Goal: Navigation & Orientation: Understand site structure

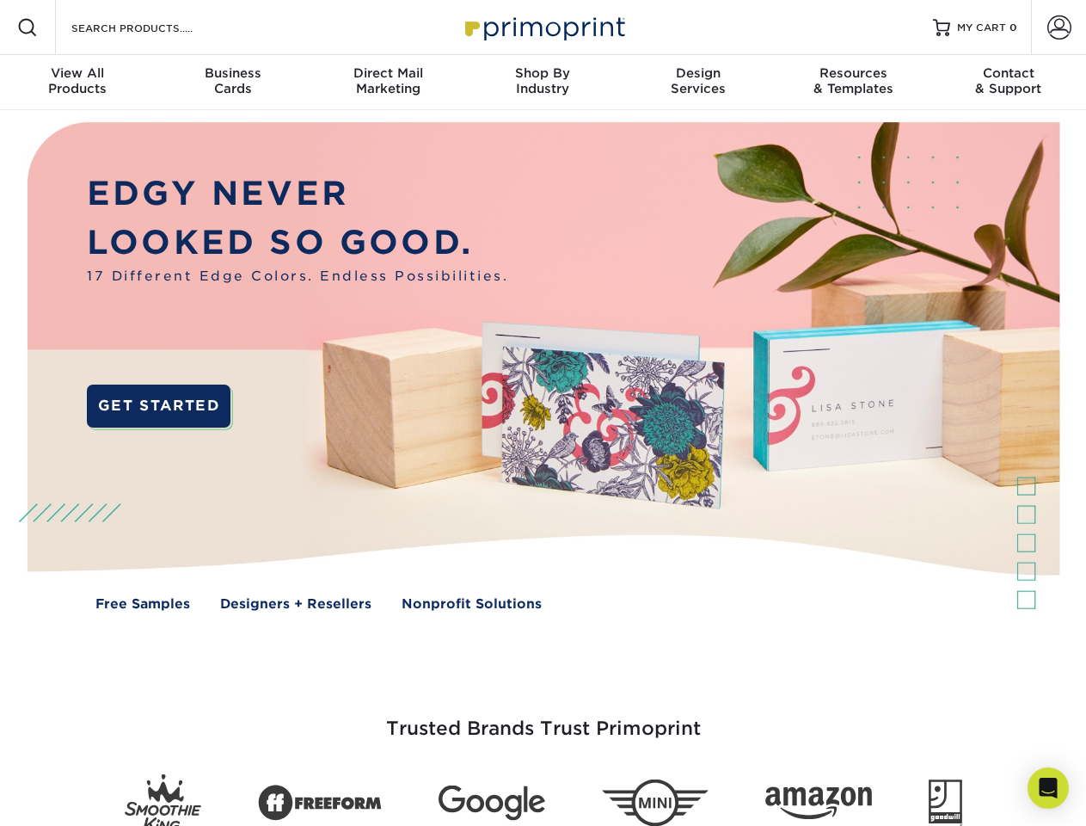
click at [543, 413] on img at bounding box center [542, 379] width 1075 height 538
click at [28, 28] on span at bounding box center [27, 27] width 21 height 21
click at [1059, 28] on span at bounding box center [1060, 27] width 24 height 24
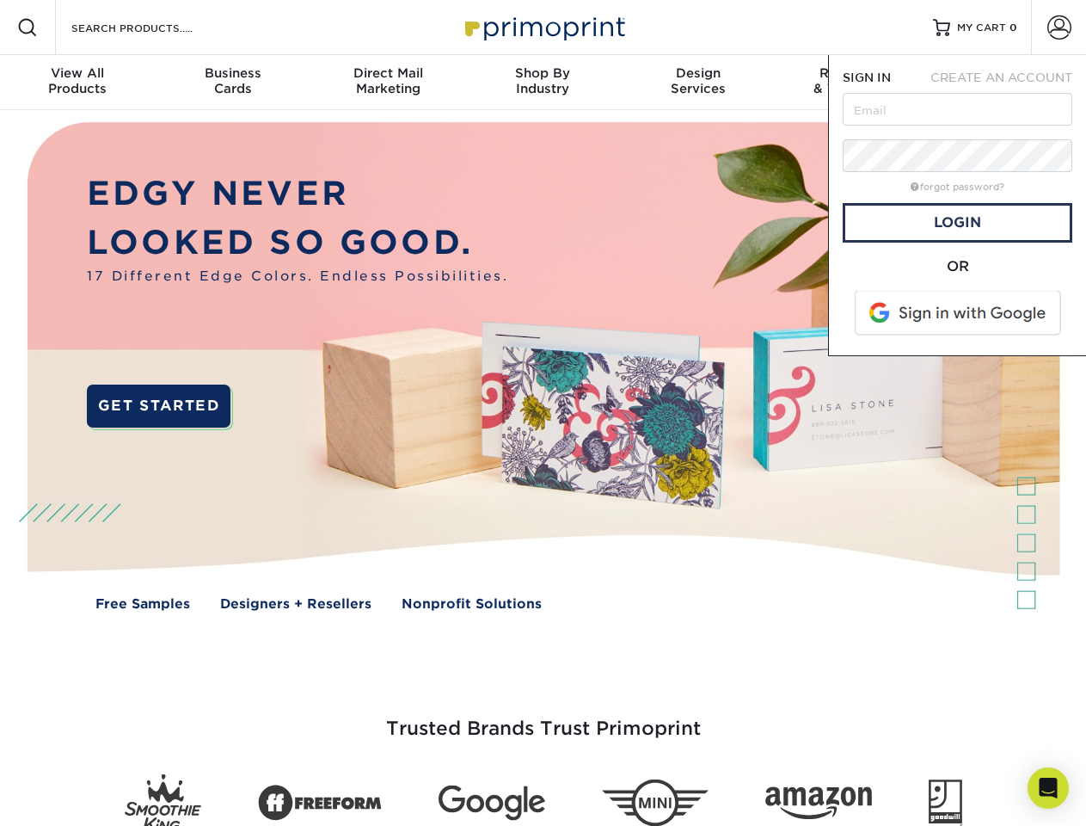
click at [77, 83] on div "View All Products" at bounding box center [77, 80] width 155 height 31
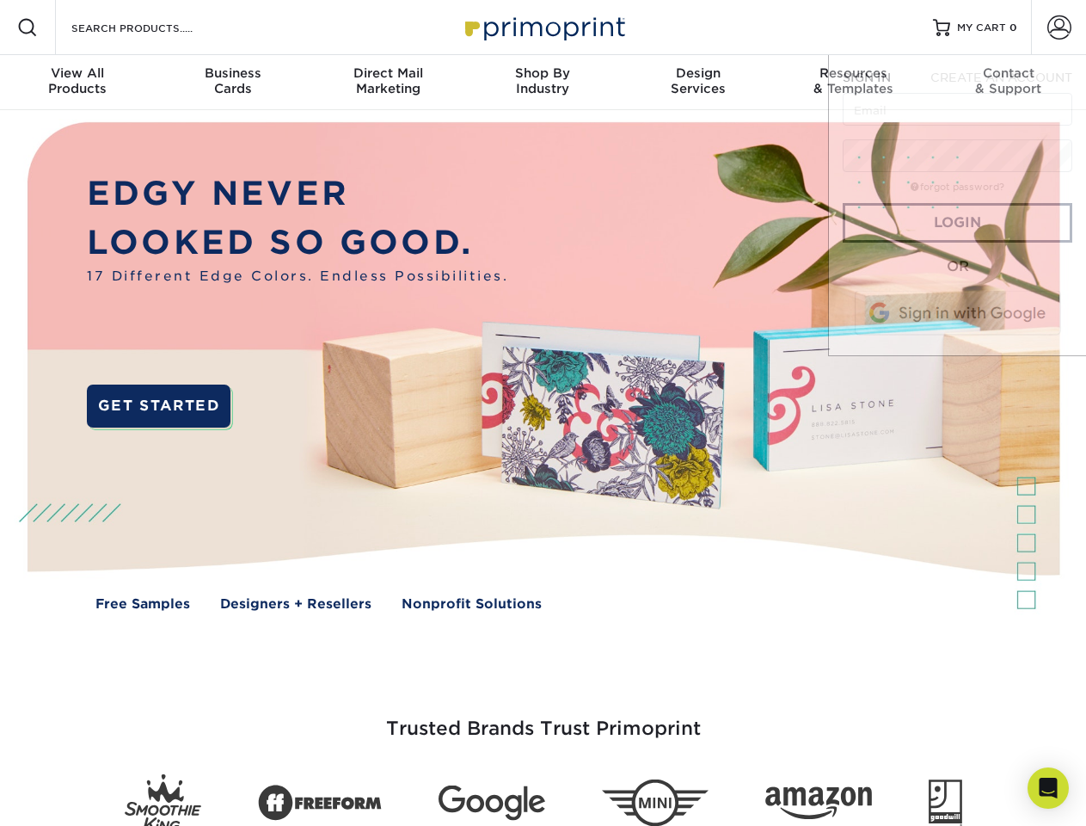
click at [232, 83] on div "Business Cards" at bounding box center [232, 80] width 155 height 31
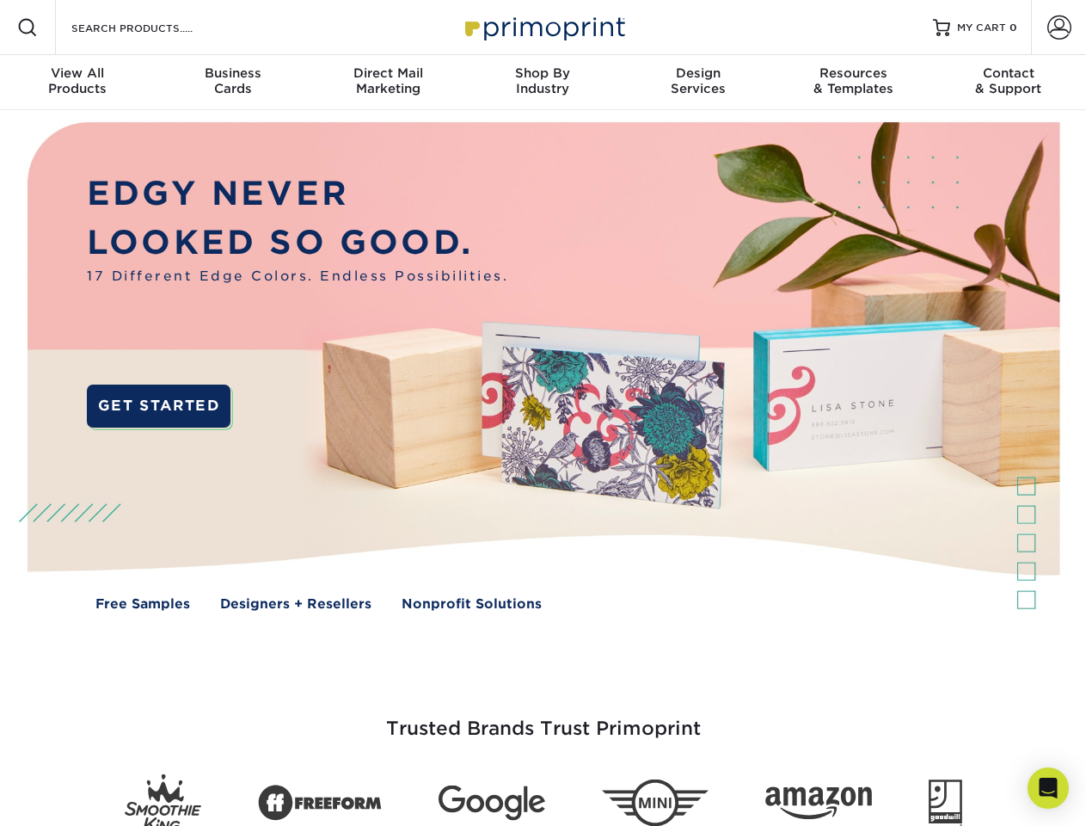
click at [388, 83] on div "Direct Mail Marketing" at bounding box center [388, 80] width 155 height 31
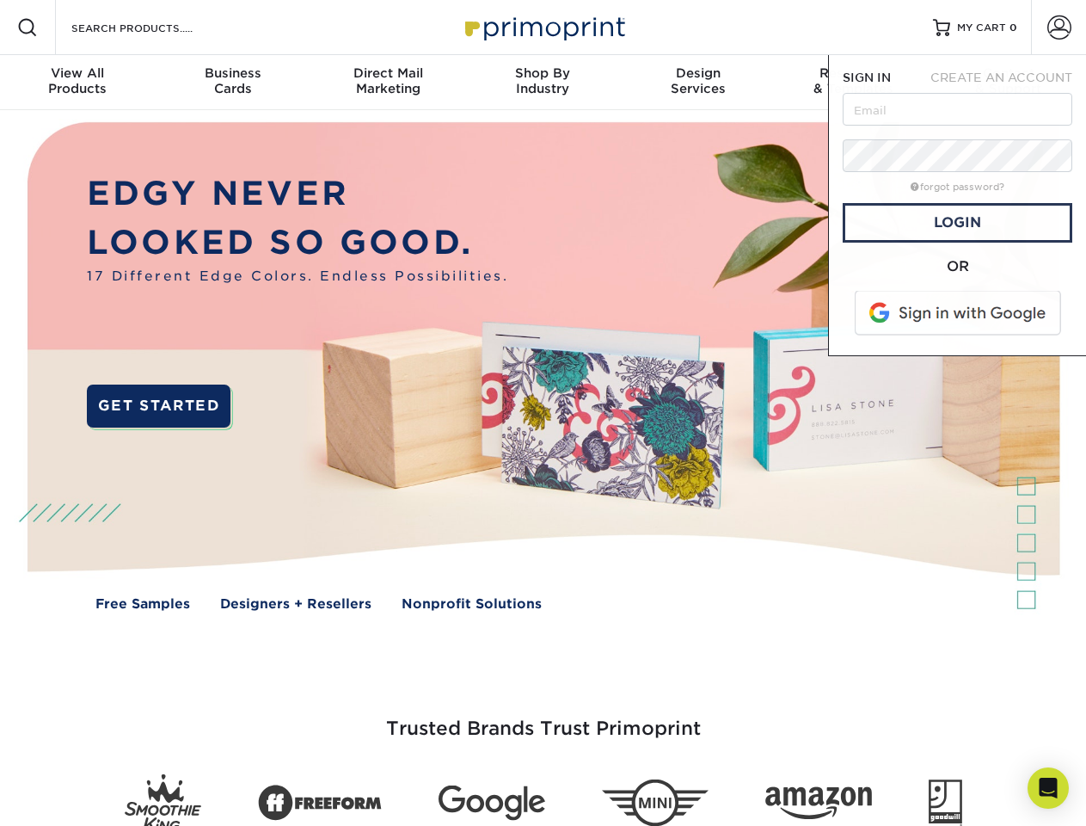
click at [543, 83] on div "Shop By Industry" at bounding box center [542, 80] width 155 height 31
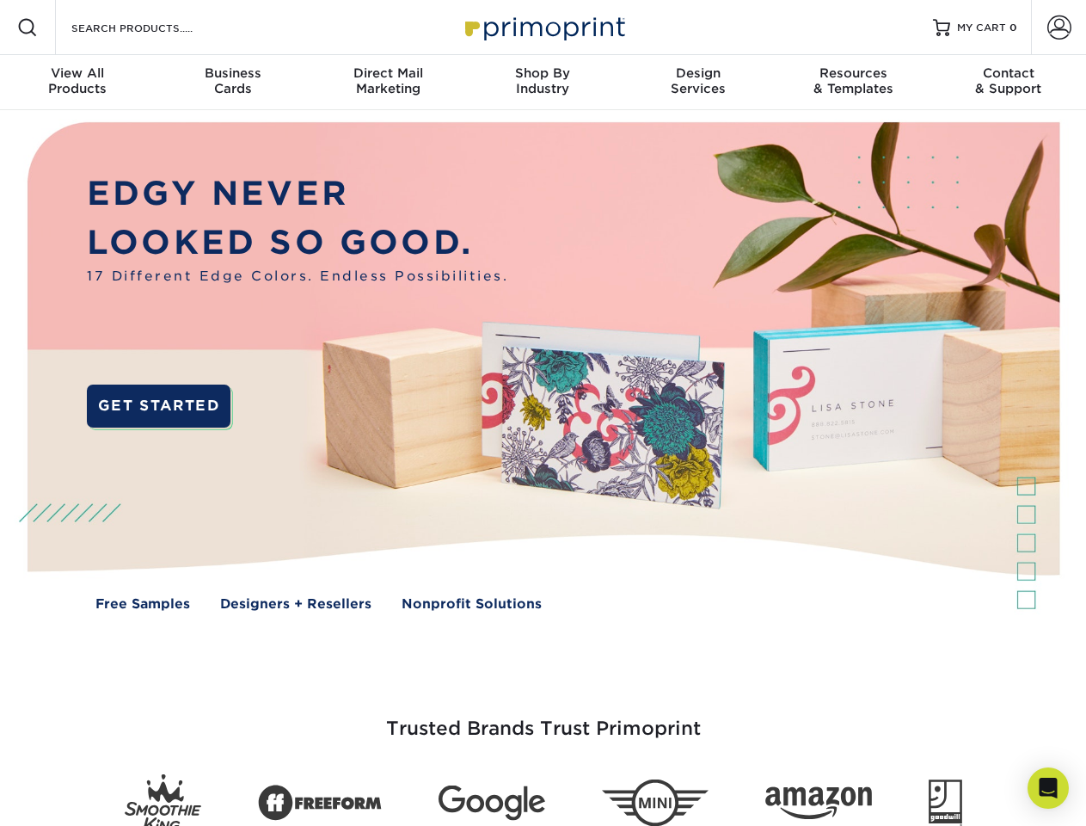
click at [698, 83] on div "Design Services" at bounding box center [698, 80] width 155 height 31
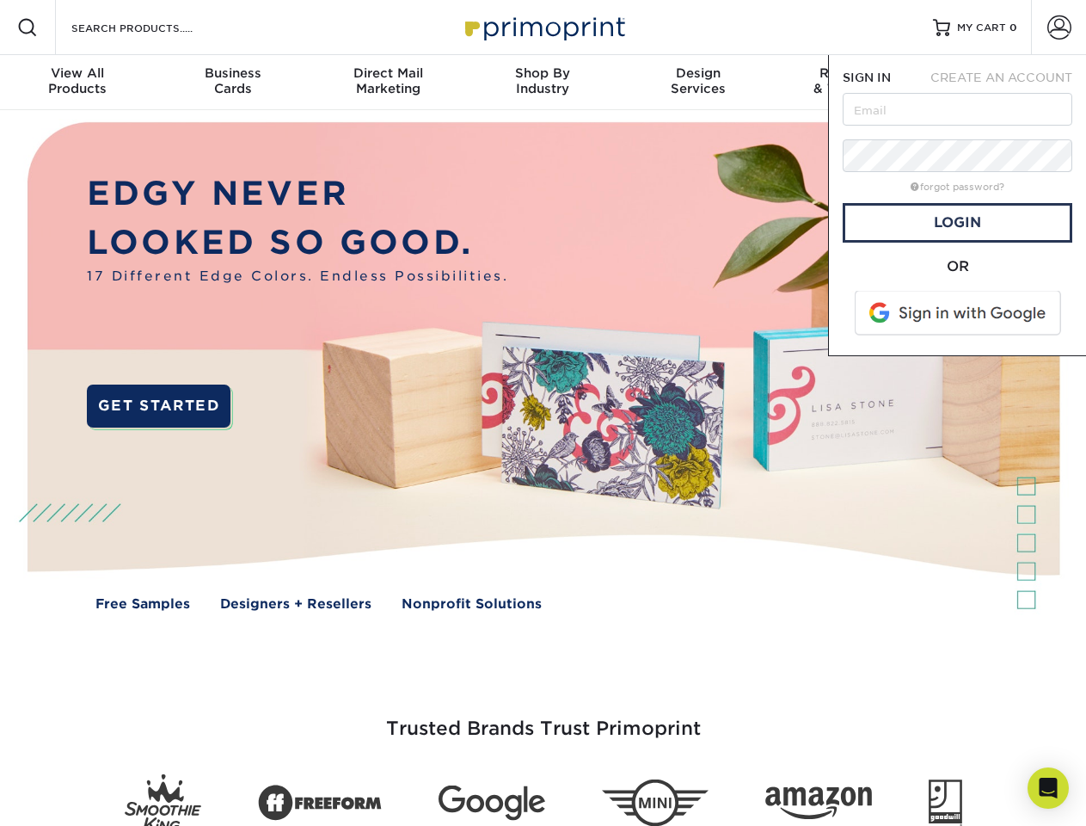
click at [853, 83] on span "SIGN IN" at bounding box center [867, 78] width 48 height 14
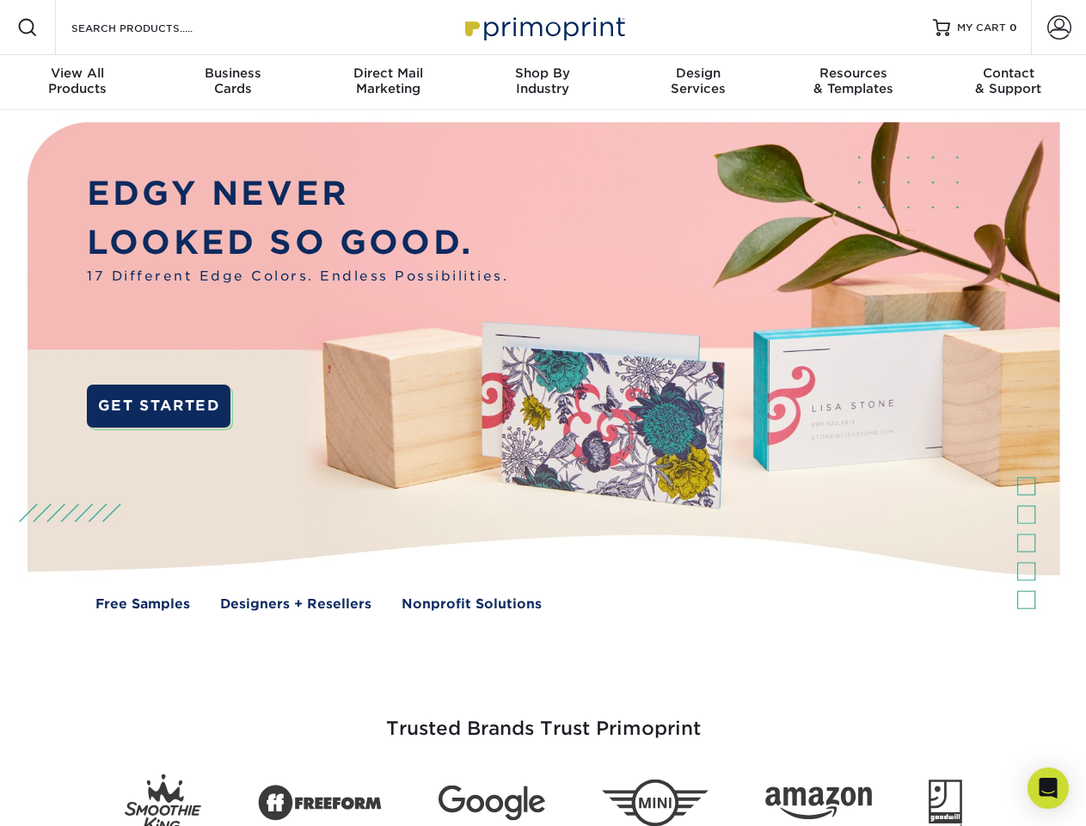
click at [1009, 83] on div "Contact & Support" at bounding box center [1009, 80] width 155 height 31
